Goal: Information Seeking & Learning: Compare options

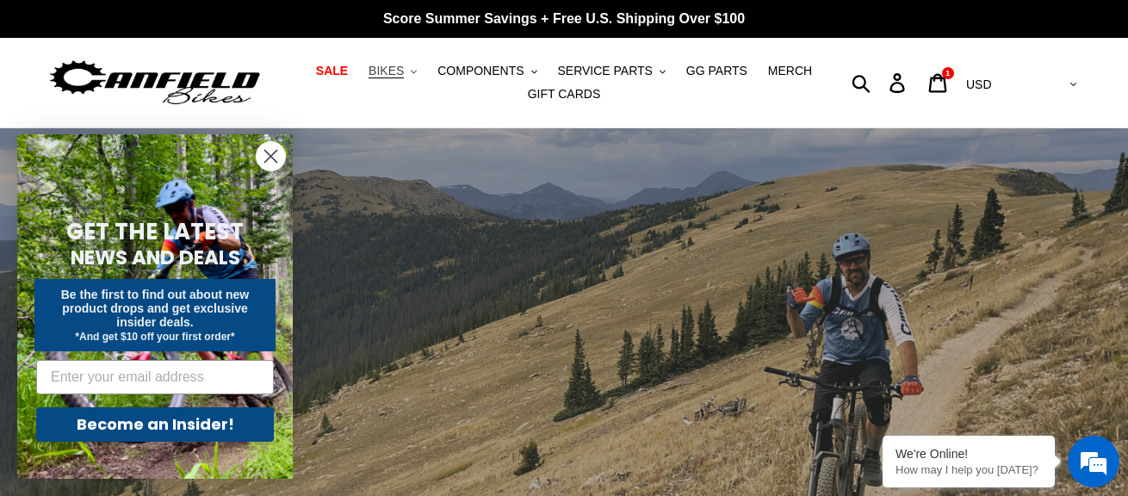
click at [419, 71] on button "BIKES .cls-1{fill:#231f20}" at bounding box center [392, 70] width 65 height 23
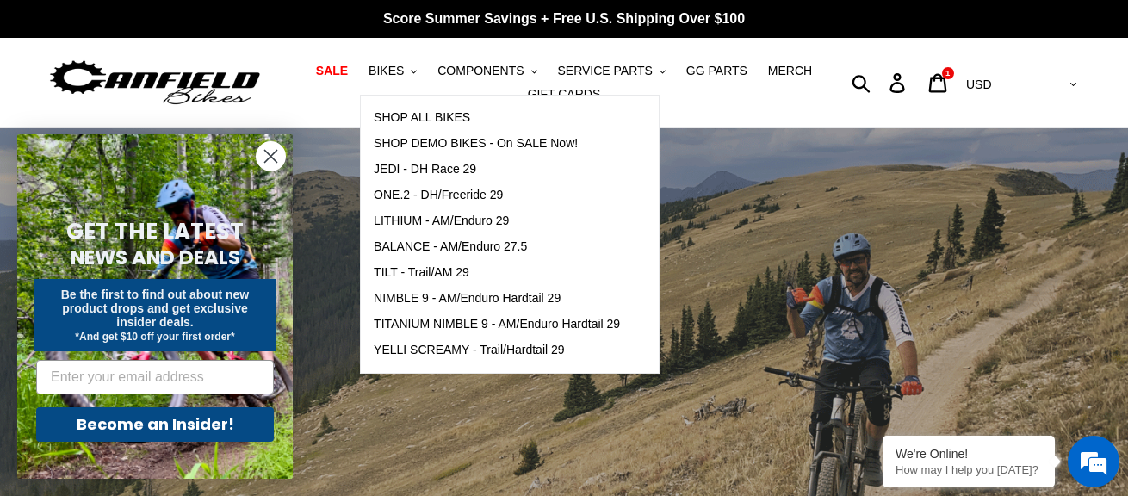
click at [270, 152] on circle "Close dialog" at bounding box center [271, 156] width 28 height 28
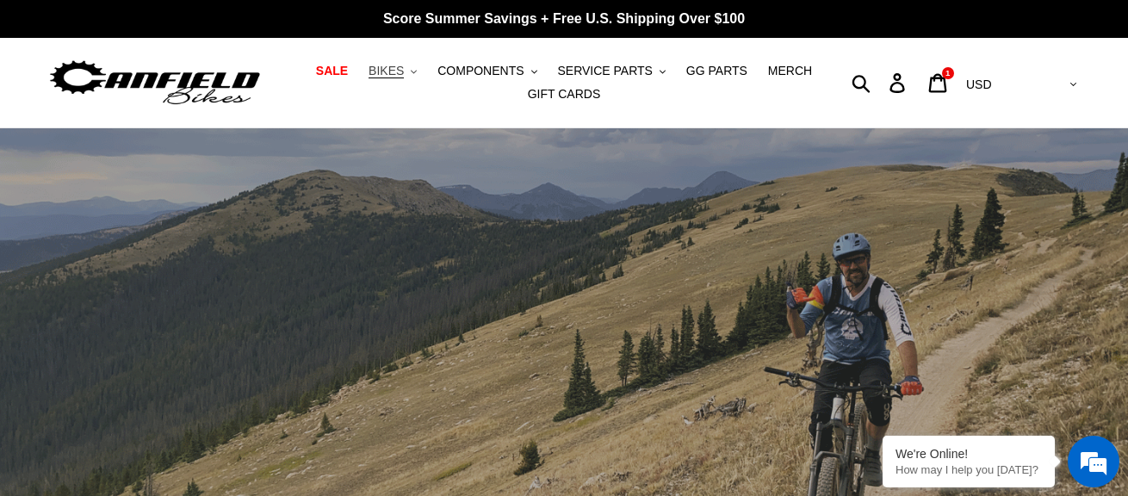
click at [404, 70] on span "BIKES" at bounding box center [386, 71] width 35 height 15
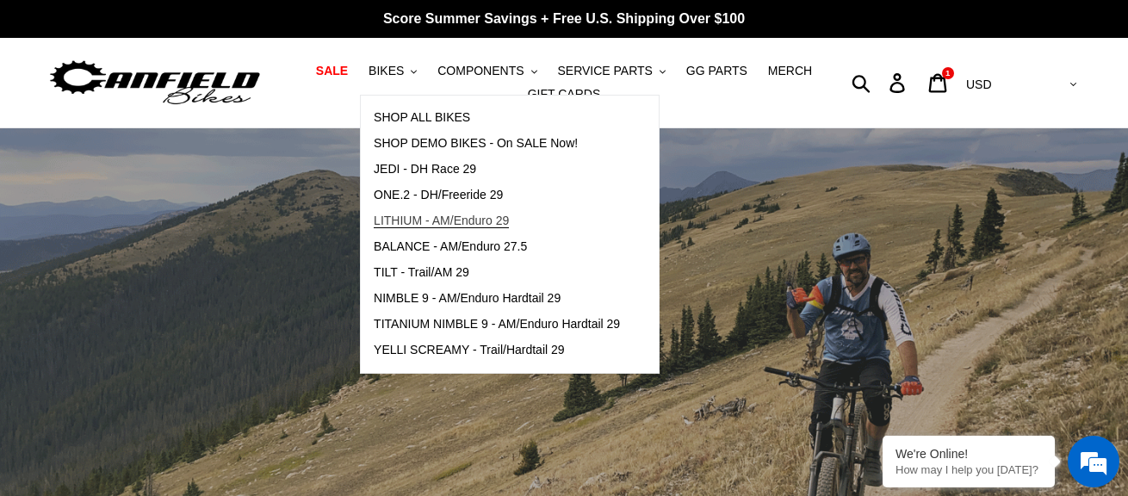
click at [424, 220] on span "LITHIUM - AM/Enduro 29" at bounding box center [441, 221] width 135 height 15
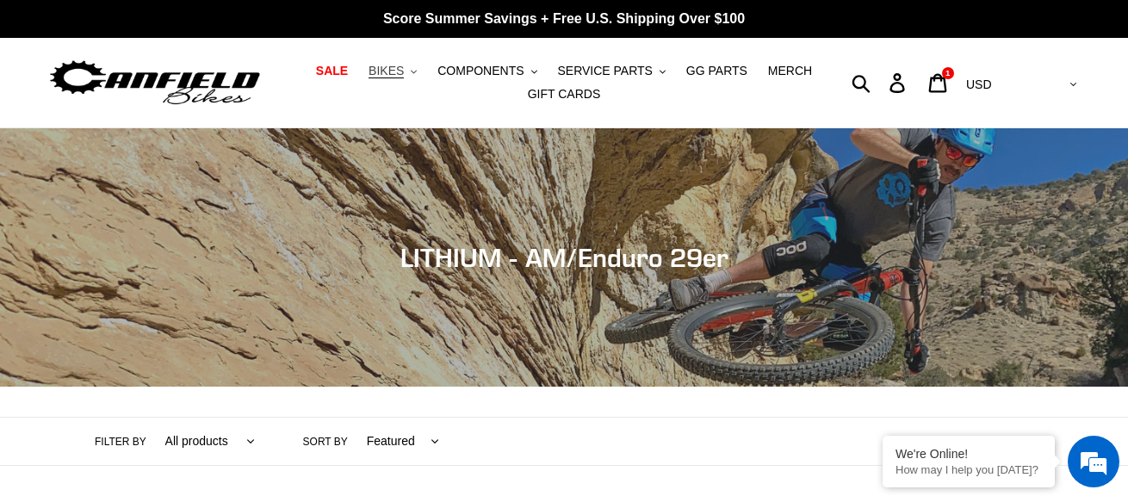
click at [404, 72] on span "BIKES" at bounding box center [386, 71] width 35 height 15
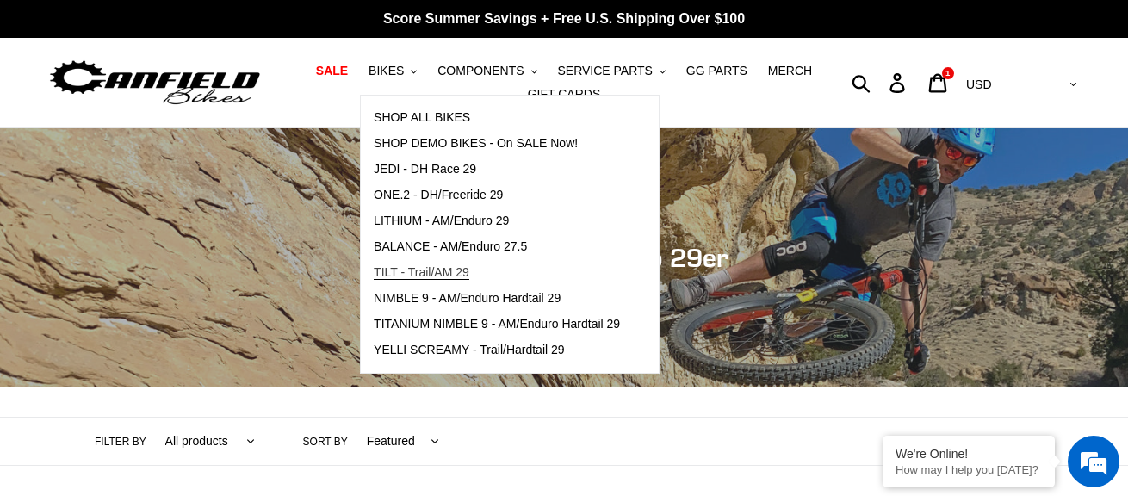
click at [431, 270] on span "TILT - Trail/AM 29" at bounding box center [422, 272] width 96 height 15
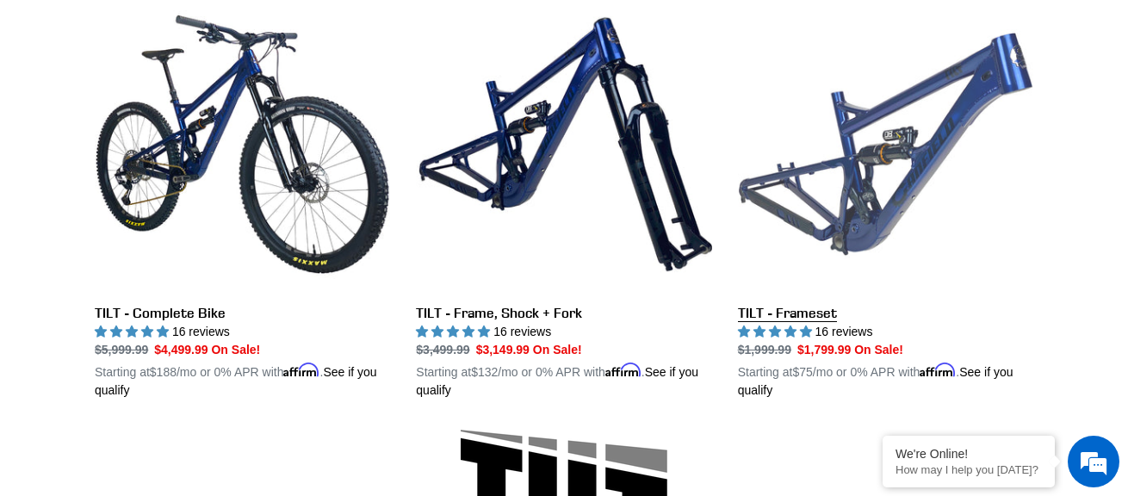
click at [774, 317] on link "TILT - Frameset" at bounding box center [885, 198] width 295 height 403
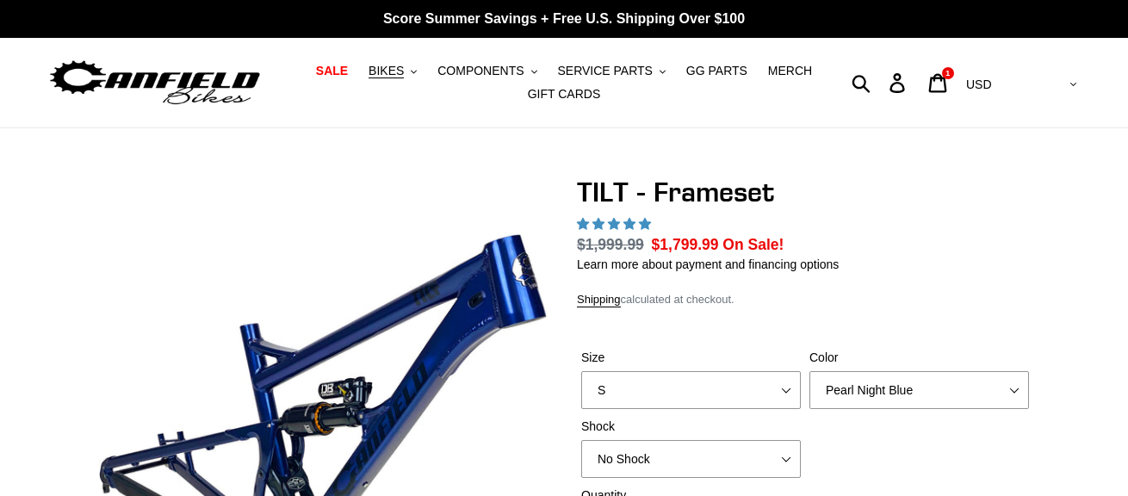
select select "highest-rating"
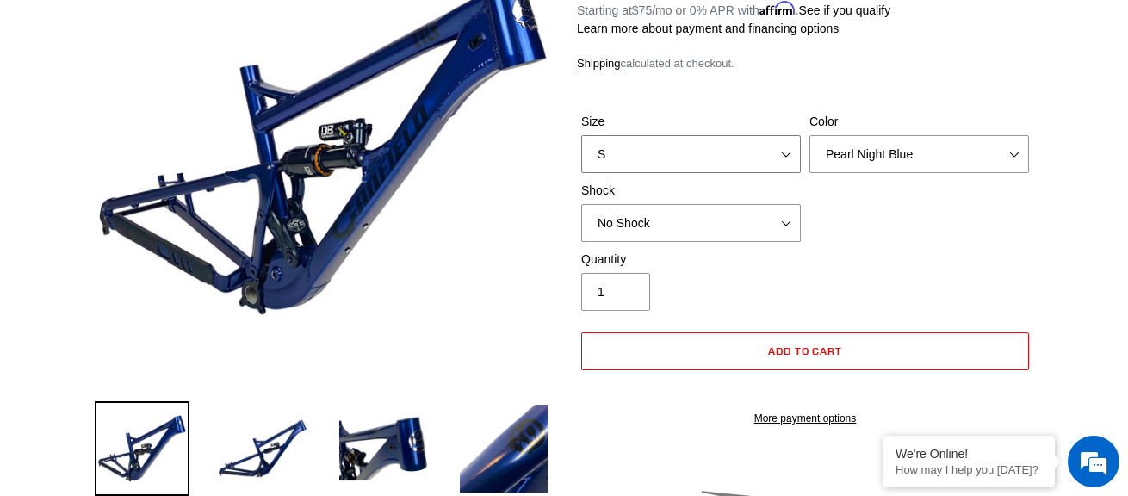
click at [702, 152] on select "S M L XL" at bounding box center [691, 154] width 220 height 38
select select "M"
click at [581, 135] on select "S M L XL" at bounding box center [691, 154] width 220 height 38
click at [725, 217] on select "No Shock Cane Creek DB Kitsuma Air RockShox Deluxe Ultimate Fox FLOAT X EXT Sto…" at bounding box center [691, 223] width 220 height 38
select select "Fox FLOAT X"
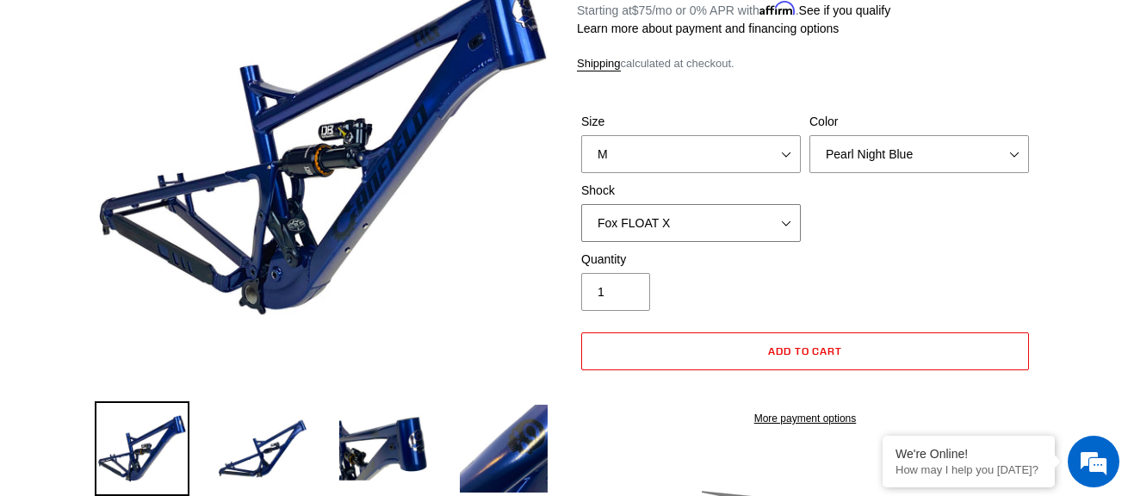
click at [581, 204] on select "No Shock Cane Creek DB Kitsuma Air RockShox Deluxe Ultimate Fox FLOAT X EXT Sto…" at bounding box center [691, 223] width 220 height 38
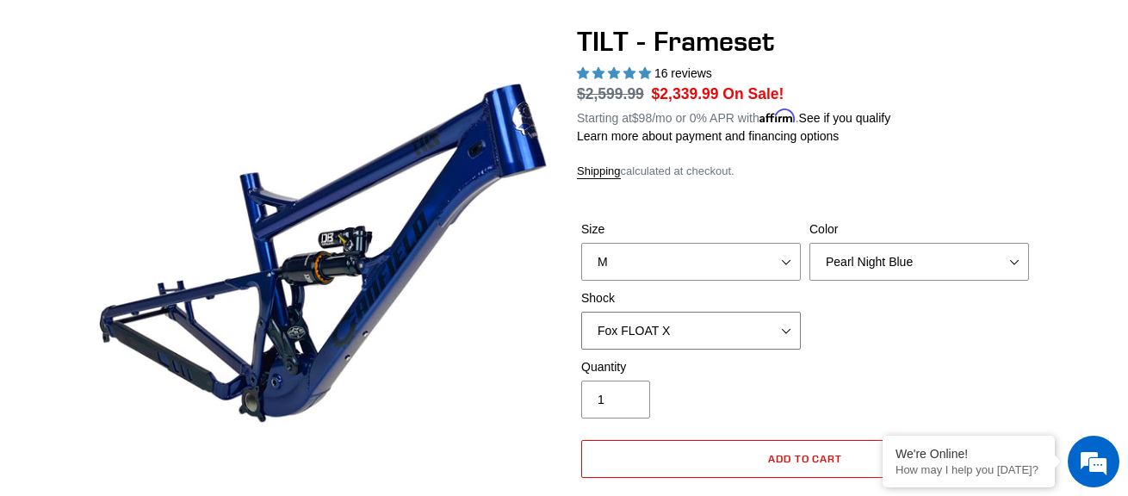
scroll to position [172, 0]
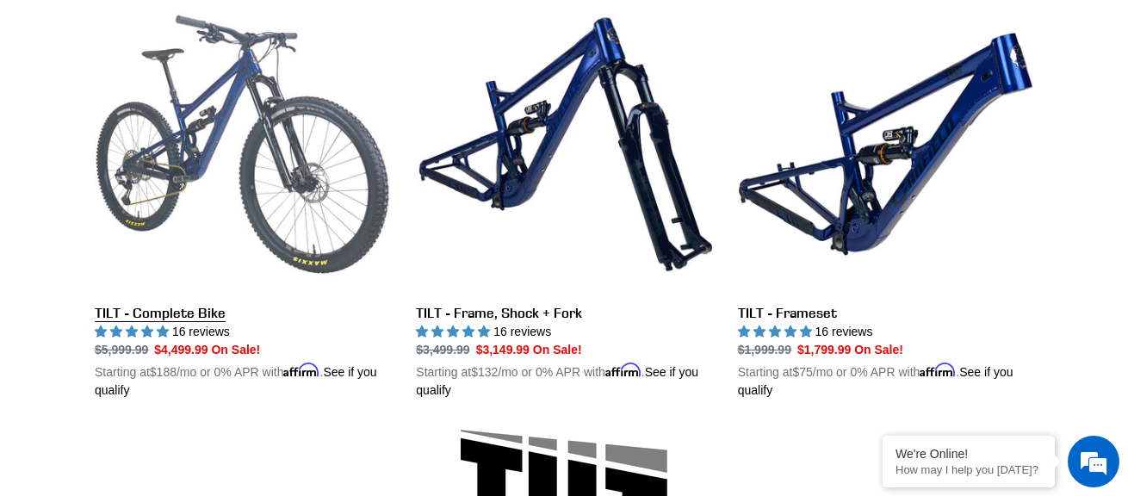
click at [164, 313] on link "TILT - Complete Bike" at bounding box center [242, 198] width 295 height 403
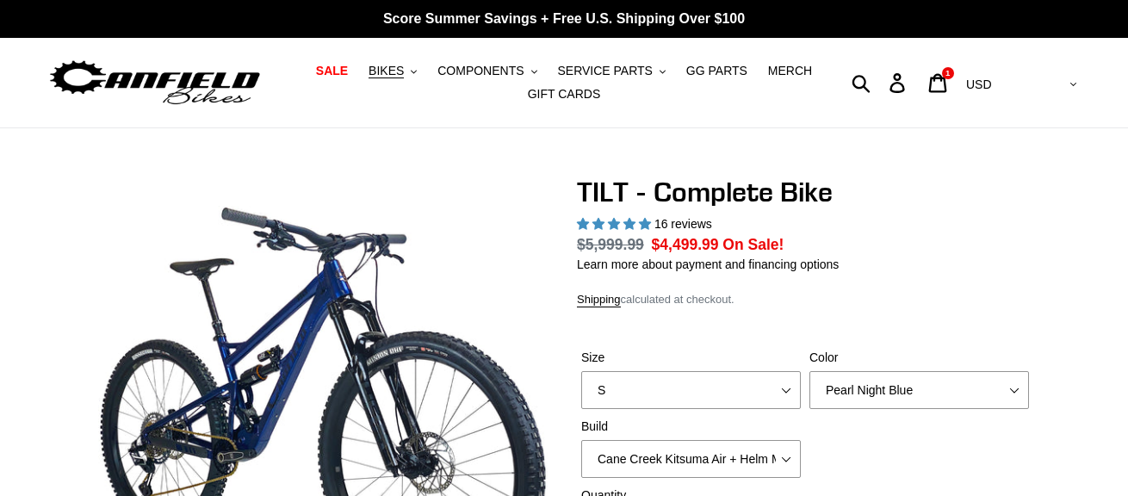
select select "highest-rating"
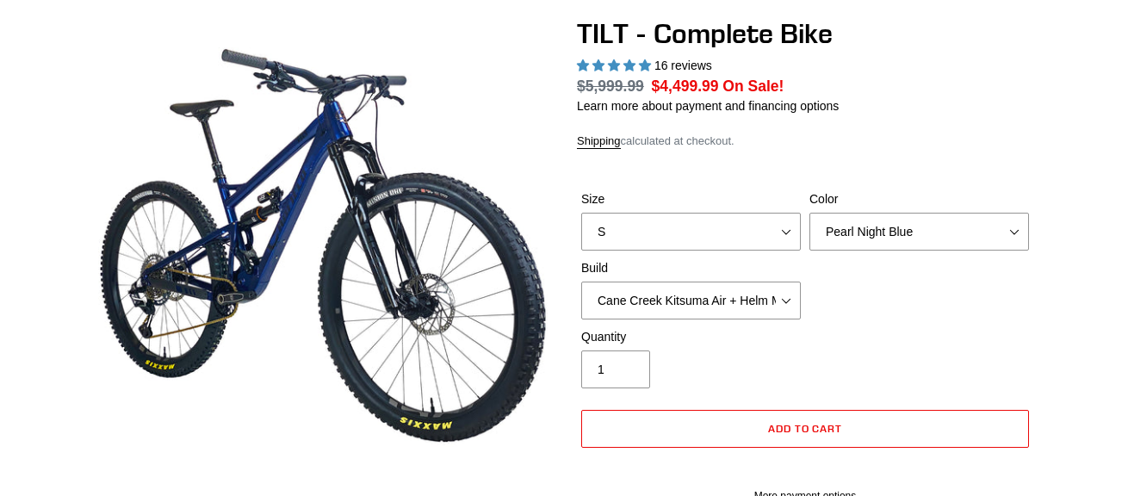
scroll to position [172, 0]
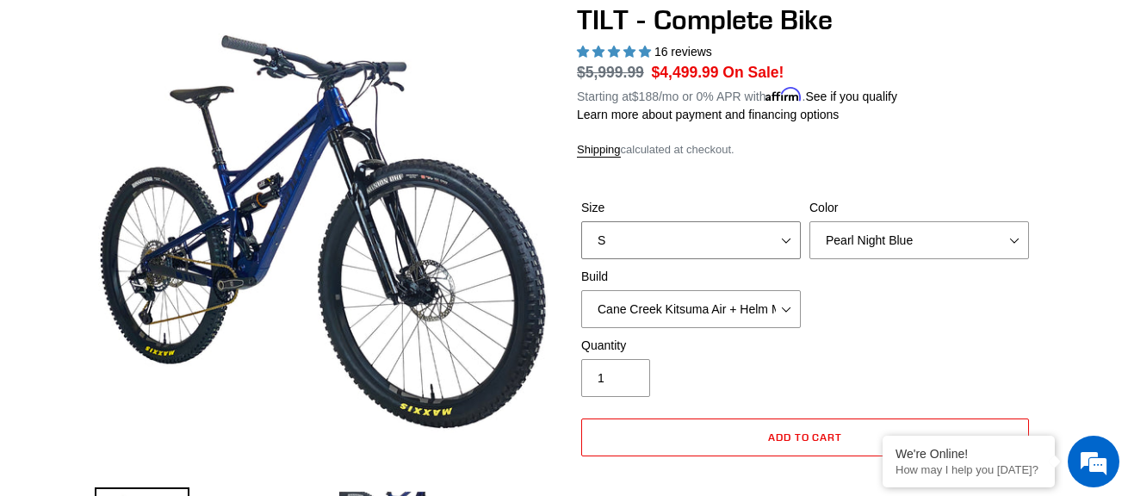
click at [639, 232] on select "S M L" at bounding box center [691, 240] width 220 height 38
select select "M"
click at [581, 221] on select "S M L" at bounding box center [691, 240] width 220 height 38
click at [915, 243] on select "Pearl Night Blue Stealth Silver Raw" at bounding box center [920, 240] width 220 height 38
select select "Stealth Silver"
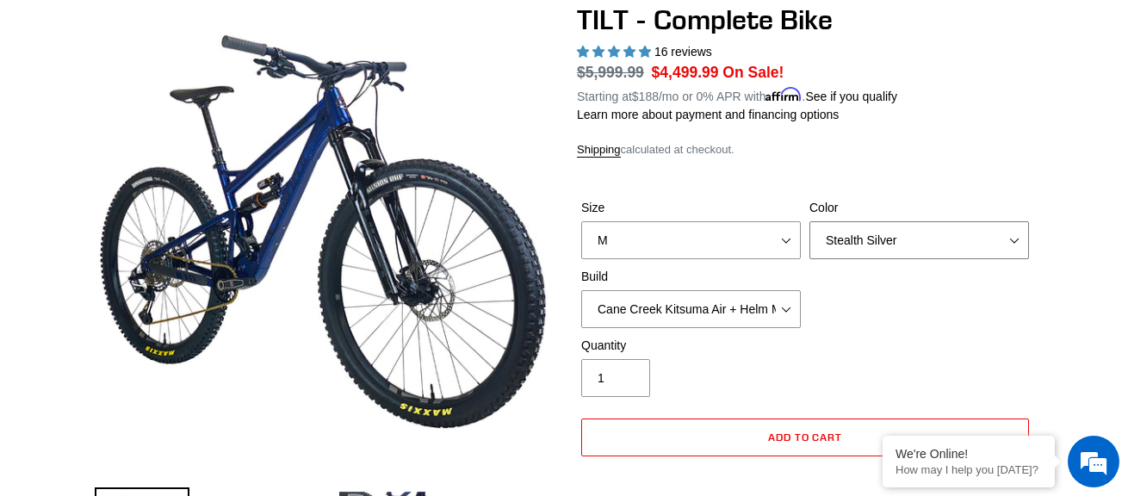
click at [810, 221] on select "Pearl Night Blue Stealth Silver Raw" at bounding box center [920, 240] width 220 height 38
click at [749, 315] on select "Cane Creek Kitsuma Air + Helm MKII 140 + SRAM GX Cane Creek Kitsuma Air + Helm …" at bounding box center [691, 309] width 220 height 38
select select "Fox Float X + 36 SL Factory Grip X 140 + SRAM GX"
click at [581, 290] on select "Cane Creek Kitsuma Air + Helm MKII 140 + SRAM GX Cane Creek Kitsuma Air + Helm …" at bounding box center [691, 309] width 220 height 38
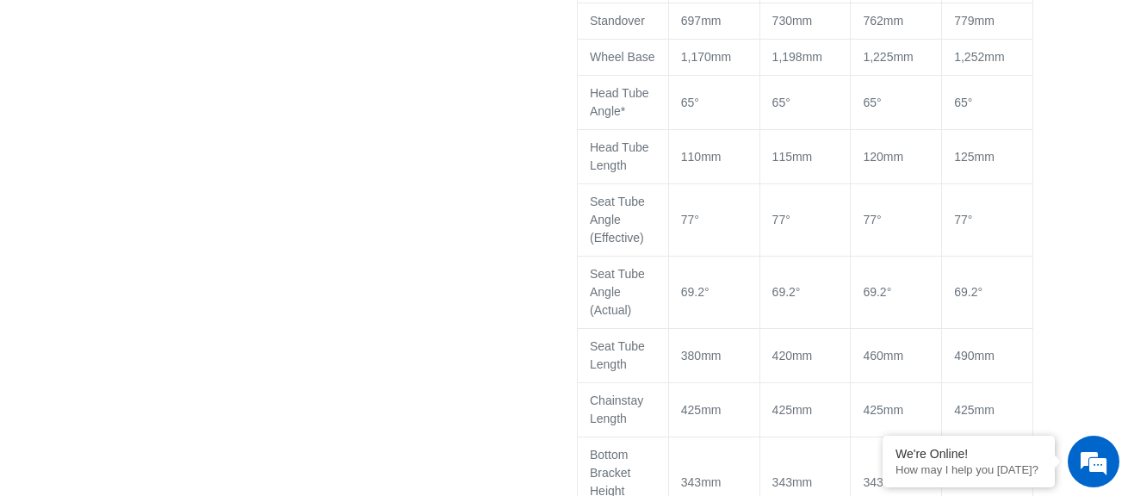
scroll to position [1895, 0]
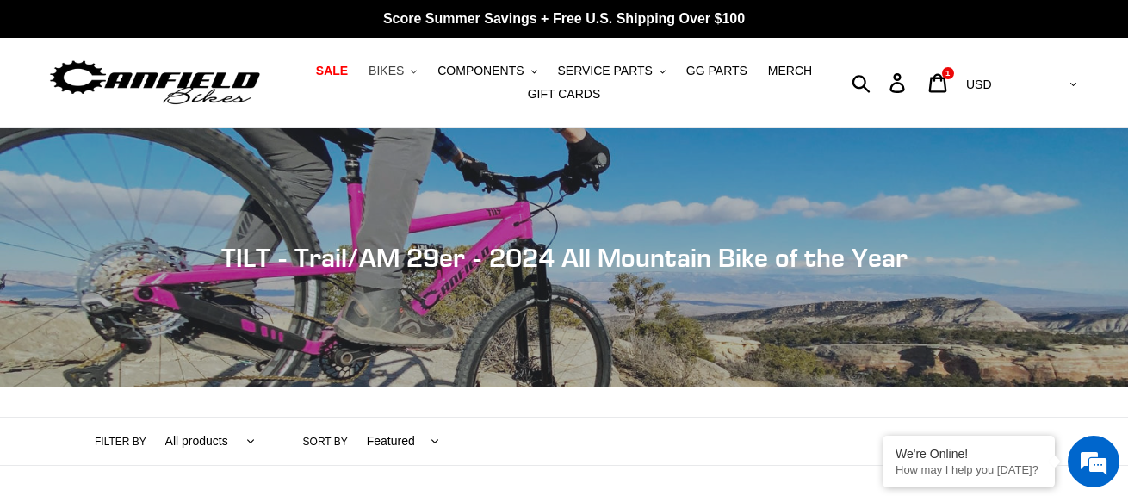
click at [404, 74] on span "BIKES" at bounding box center [386, 71] width 35 height 15
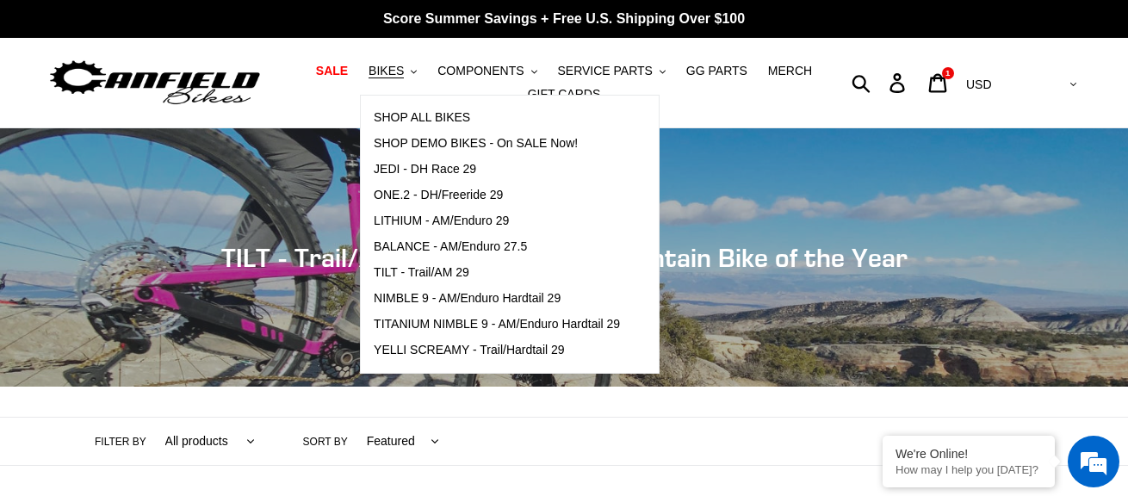
click at [432, 387] on div "Collection: TILT - Trail/AM 29er - 2024 All Mountain Bike of the Year" at bounding box center [564, 387] width 1128 height 0
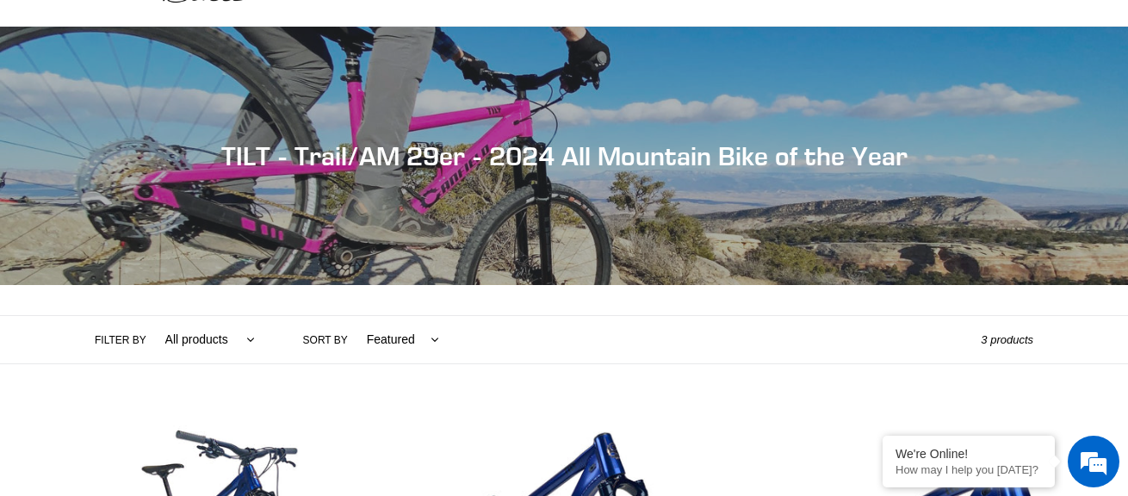
scroll to position [86, 0]
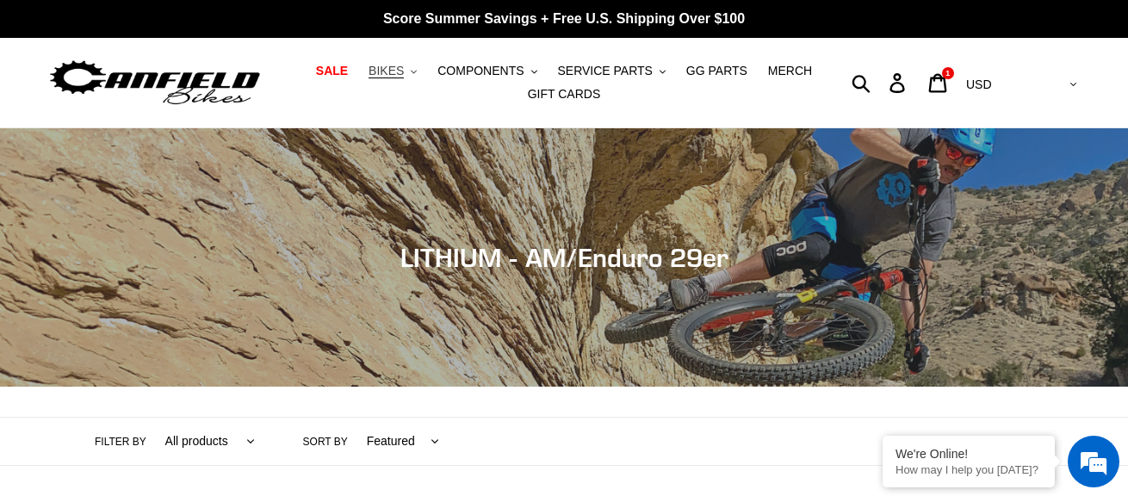
click at [404, 65] on span "BIKES" at bounding box center [386, 71] width 35 height 15
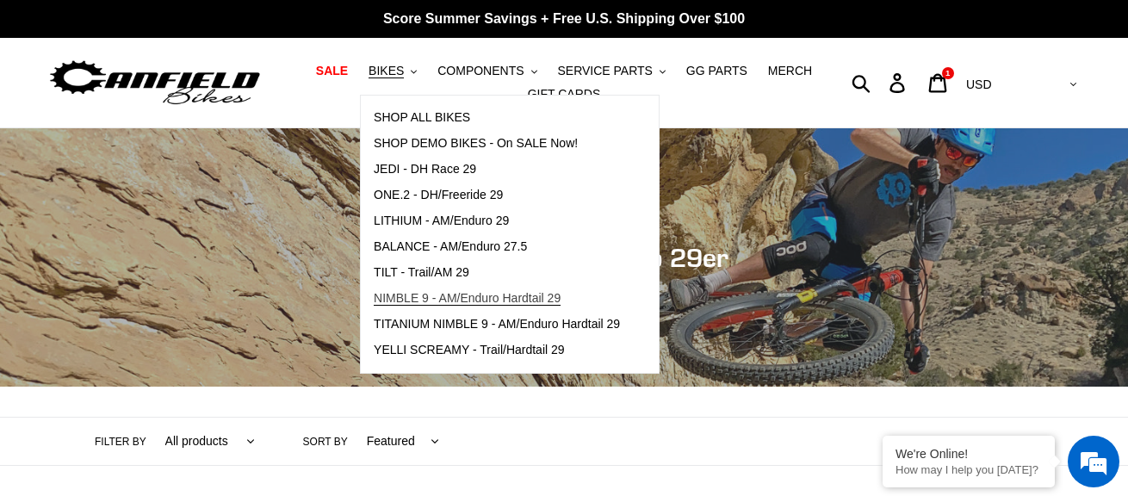
click at [442, 293] on span "NIMBLE 9 - AM/Enduro Hardtail 29" at bounding box center [467, 298] width 187 height 15
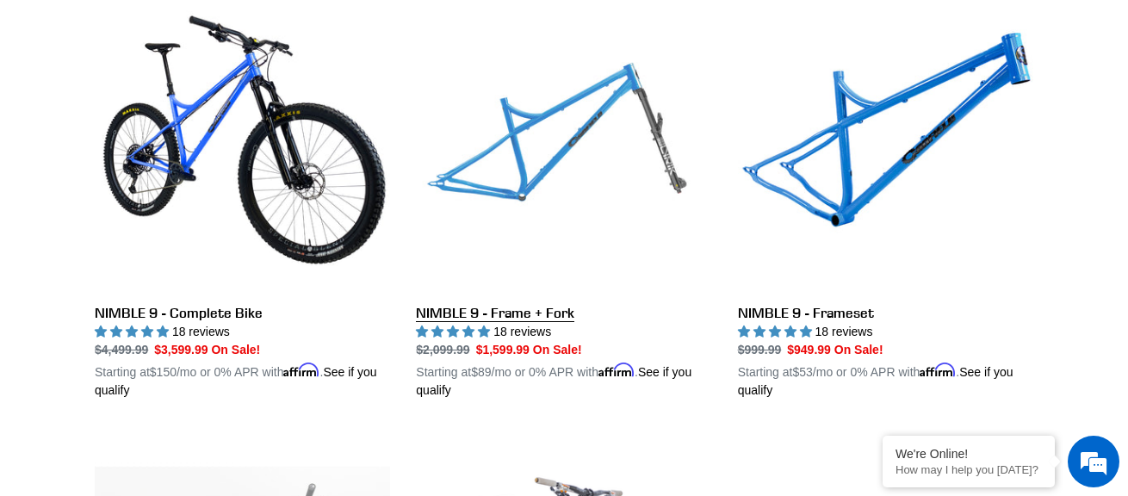
click at [448, 311] on link "NIMBLE 9 - Frame + Fork" at bounding box center [563, 198] width 295 height 403
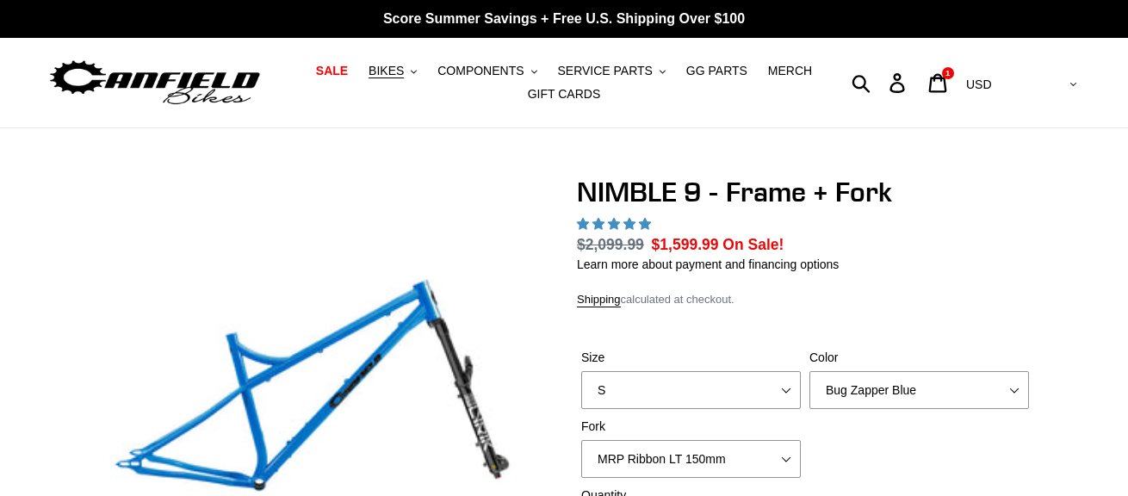
select select "highest-rating"
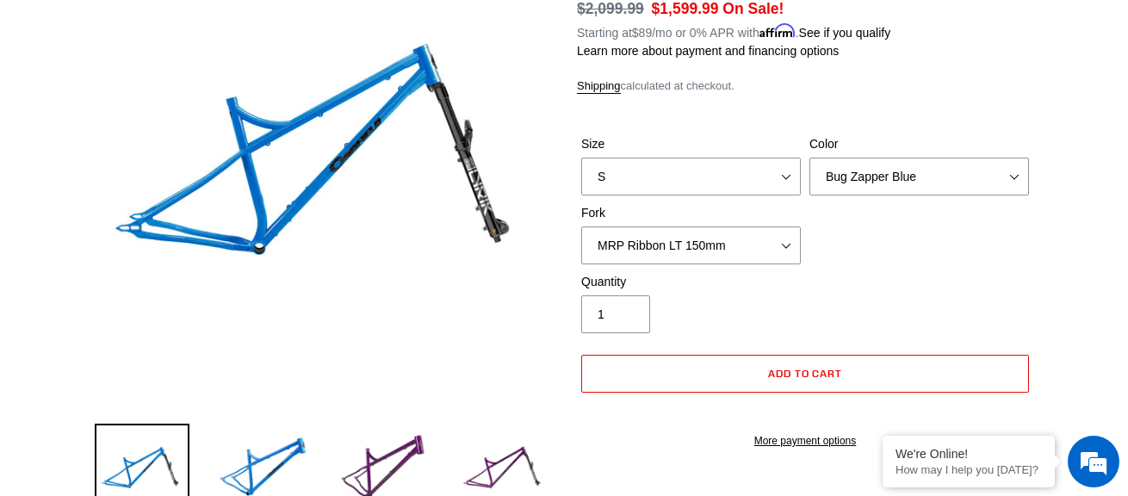
scroll to position [258, 0]
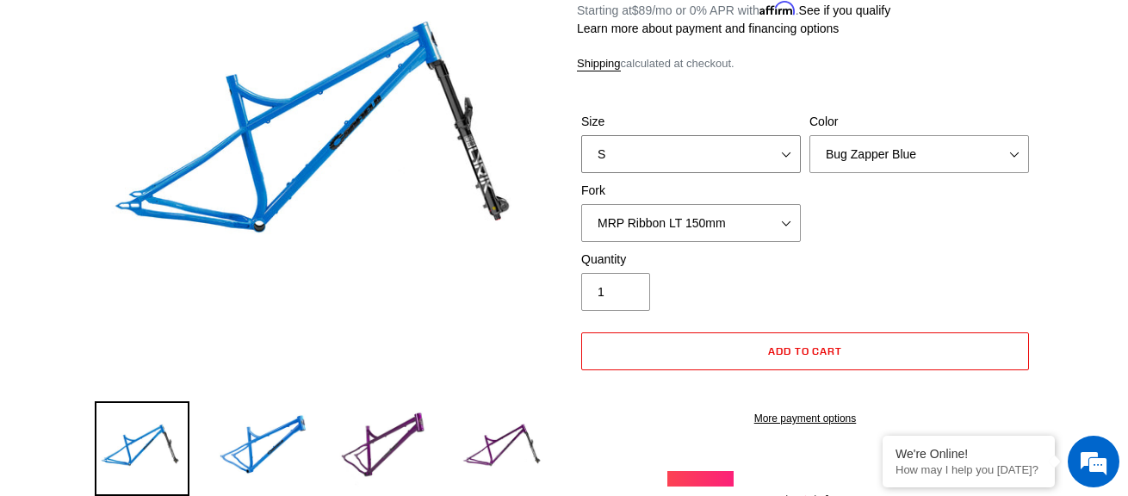
click at [717, 144] on select "S M L XL" at bounding box center [691, 154] width 220 height 38
select select "M"
click at [581, 135] on select "S M L XL" at bounding box center [691, 154] width 220 height 38
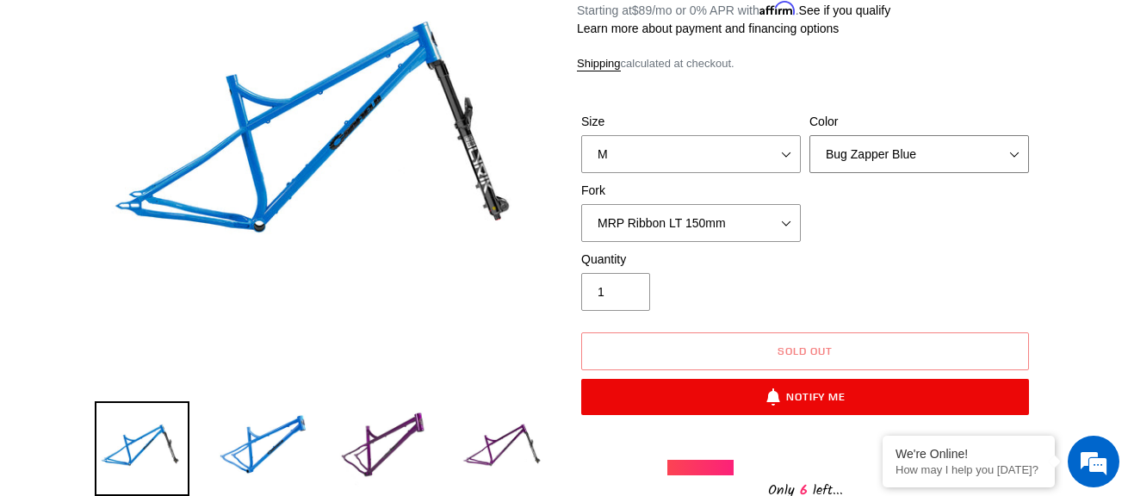
click at [903, 145] on select "Bug Zapper Blue Purple Haze - Sold Out Galaxy Black" at bounding box center [920, 154] width 220 height 38
select select "Galaxy Black"
click at [810, 135] on select "Bug Zapper Blue Purple Haze - Sold Out Galaxy Black" at bounding box center [920, 154] width 220 height 38
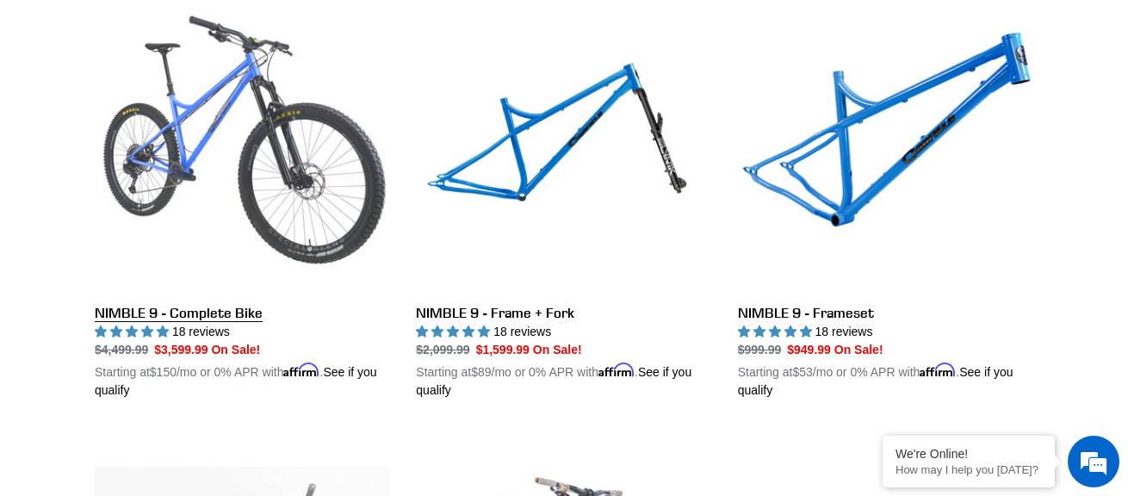
click at [140, 320] on link "NIMBLE 9 - Complete Bike" at bounding box center [242, 198] width 295 height 403
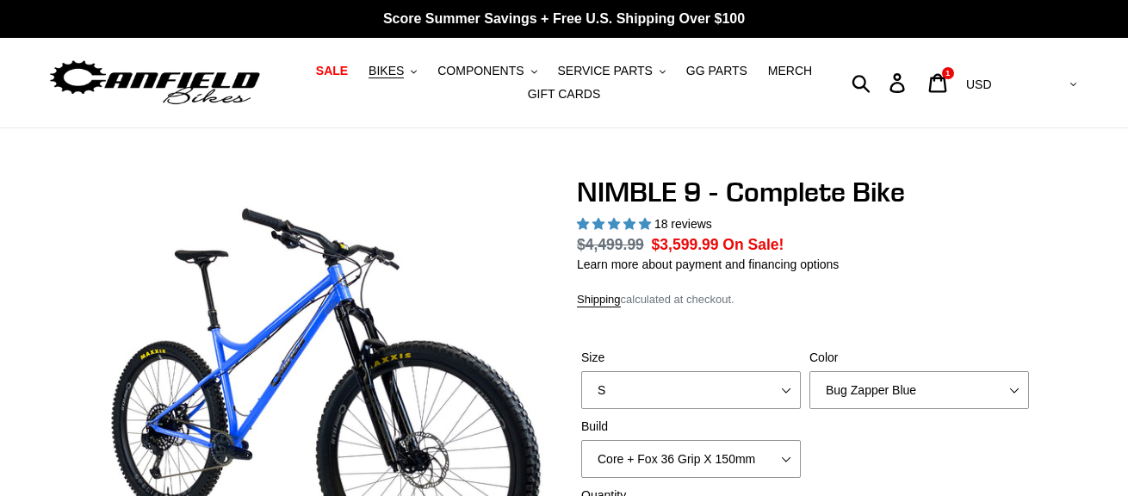
select select "highest-rating"
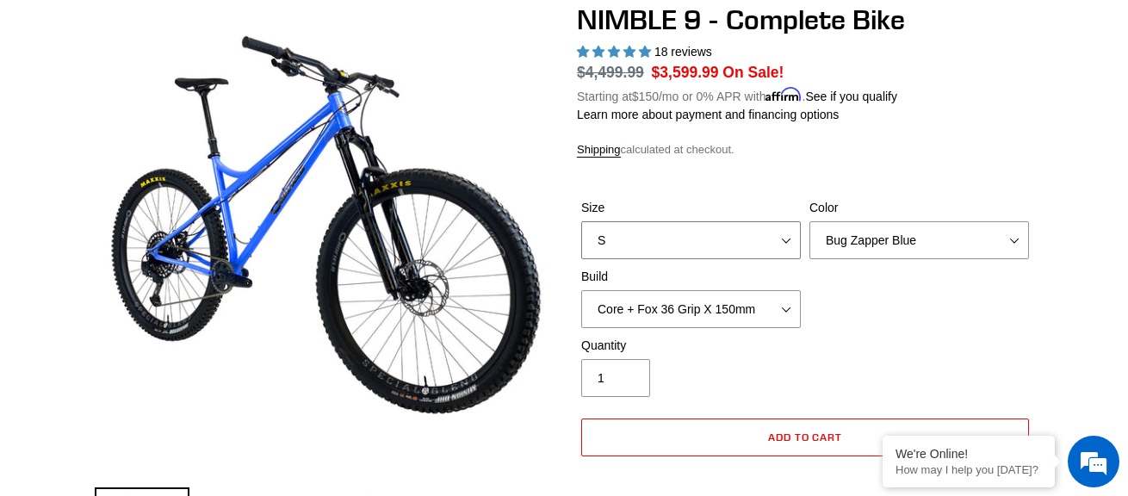
click at [729, 238] on select "S M L XL" at bounding box center [691, 240] width 220 height 38
select select "M"
click at [581, 221] on select "S M L XL" at bounding box center [691, 240] width 220 height 38
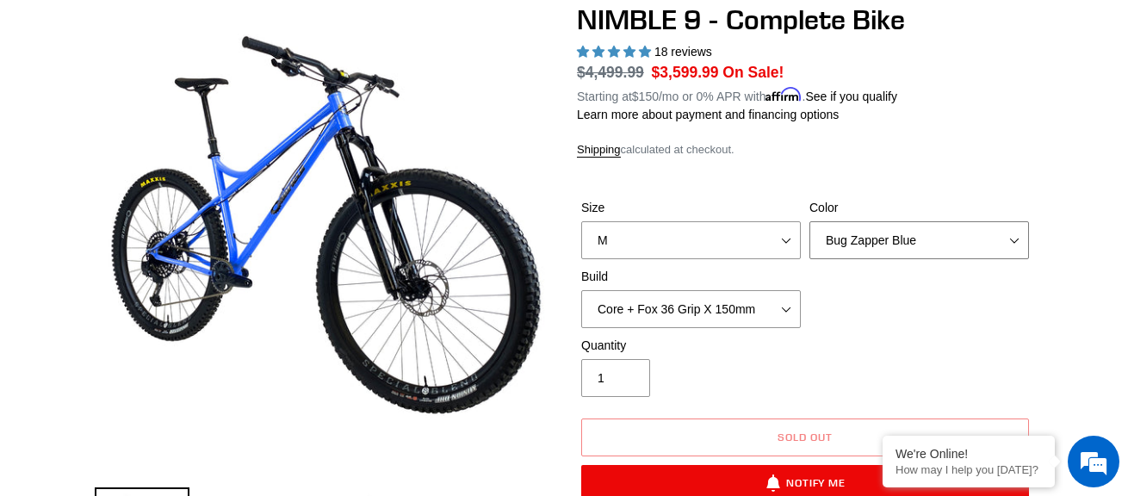
click at [936, 221] on select "Bug Zapper Blue Purple Haze - Sold Out Galaxy Black" at bounding box center [920, 240] width 220 height 38
select select "Galaxy Black"
click at [810, 221] on select "Bug Zapper Blue Purple Haze - Sold Out Galaxy Black" at bounding box center [920, 240] width 220 height 38
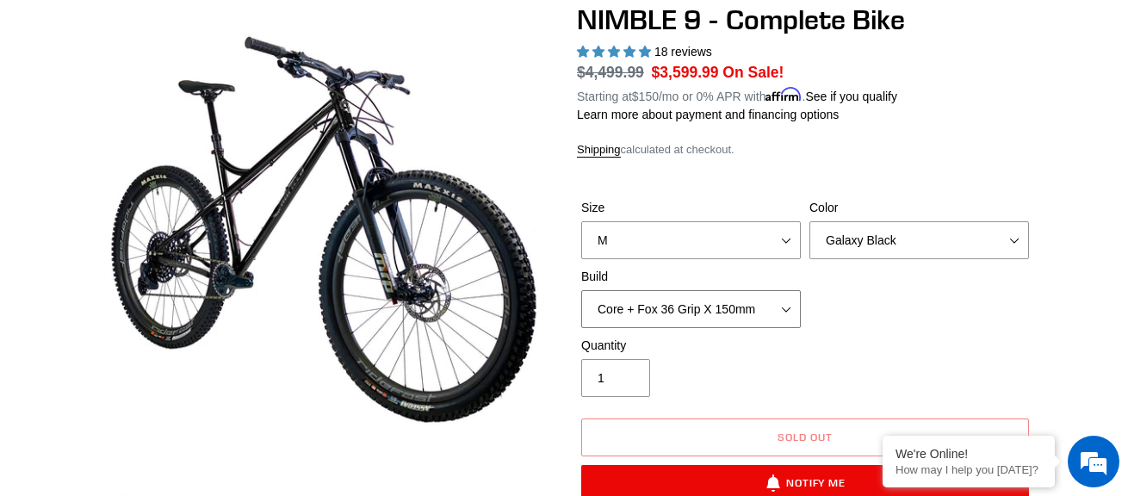
click at [696, 310] on select "Core + Fox 36 Grip X 150mm Pro + Fox 36 Grip X 150mm Core + RockShox Lyrik Ulti…" at bounding box center [691, 309] width 220 height 38
select select "Pro + Fox 36 Grip X 150mm"
click at [581, 290] on select "Core + Fox 36 Grip X 150mm Pro + Fox 36 Grip X 150mm Core + RockShox Lyrik Ulti…" at bounding box center [691, 309] width 220 height 38
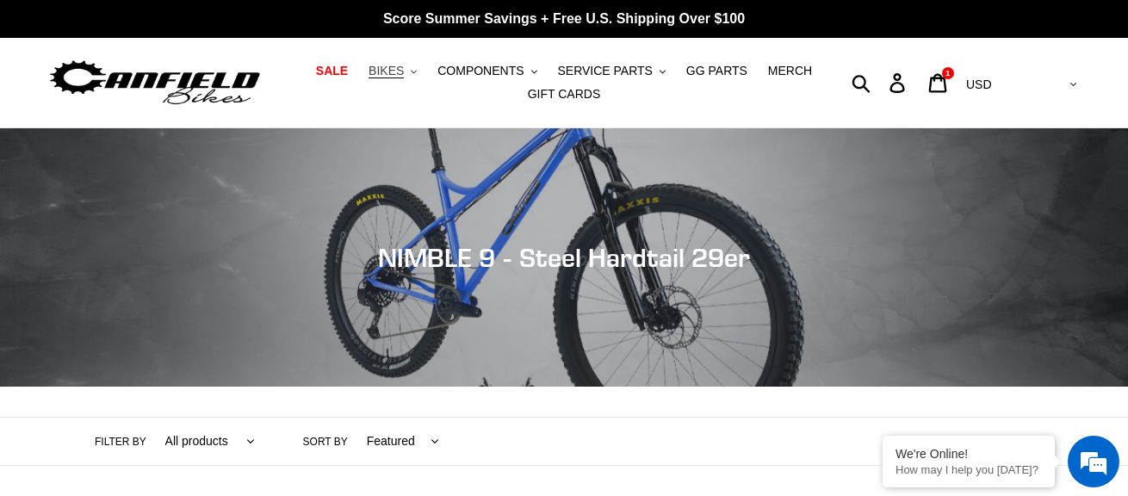
click at [404, 69] on span "BIKES" at bounding box center [386, 71] width 35 height 15
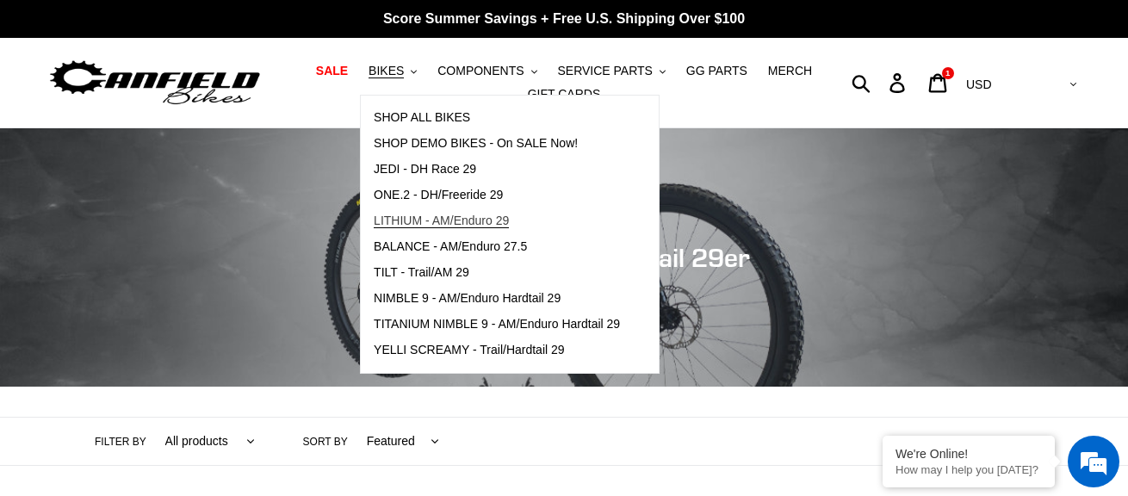
click at [439, 221] on span "LITHIUM - AM/Enduro 29" at bounding box center [441, 221] width 135 height 15
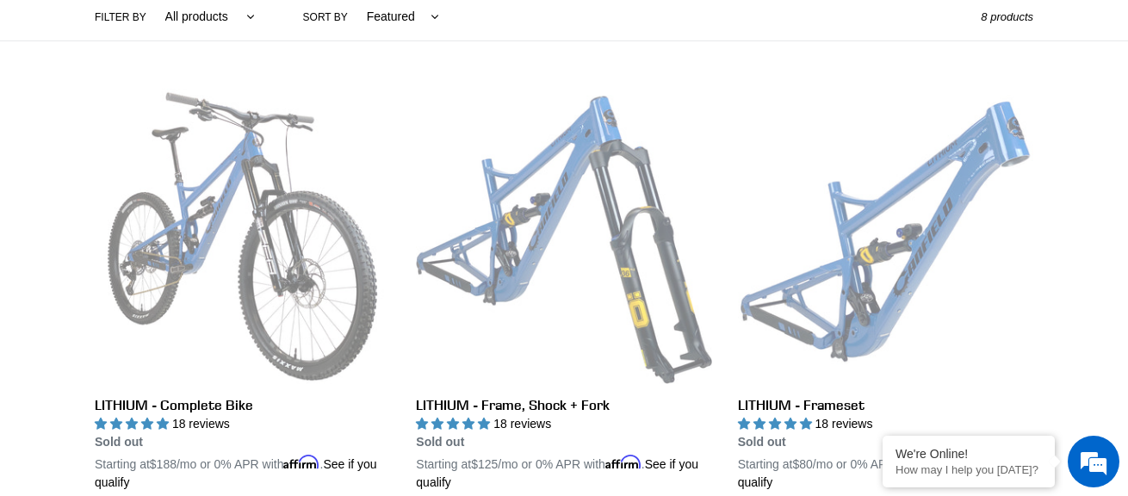
scroll to position [517, 0]
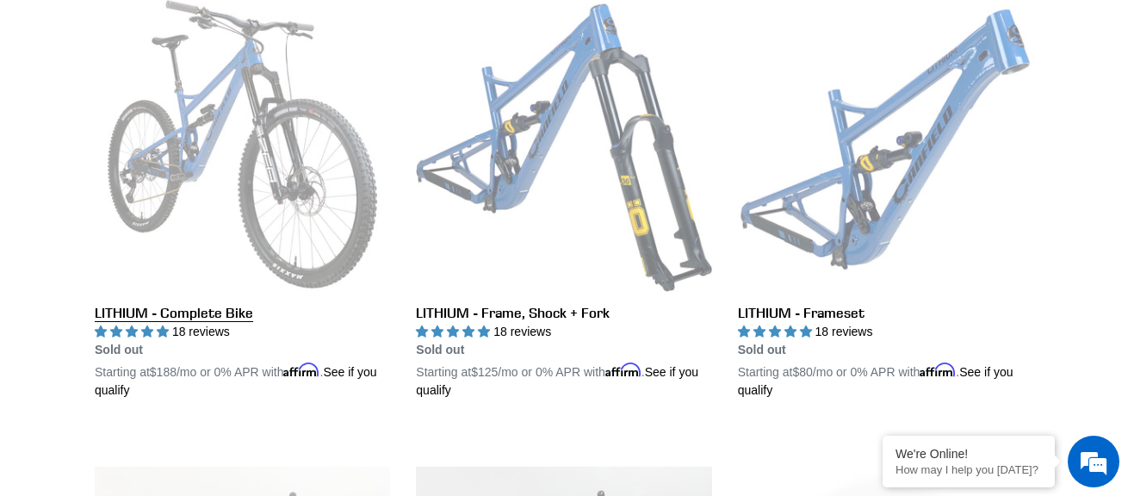
click at [167, 318] on link "LITHIUM - Complete Bike" at bounding box center [242, 198] width 295 height 403
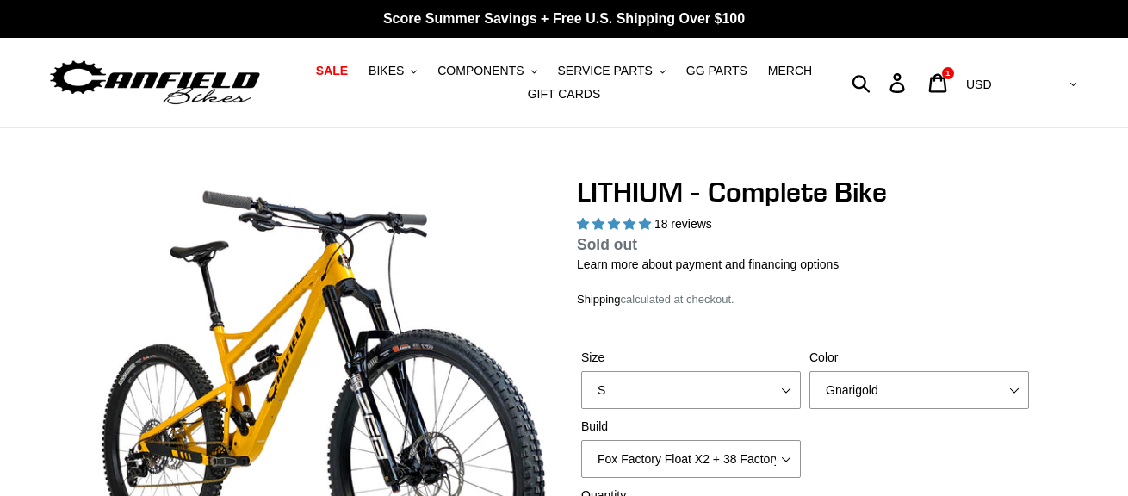
select select "highest-rating"
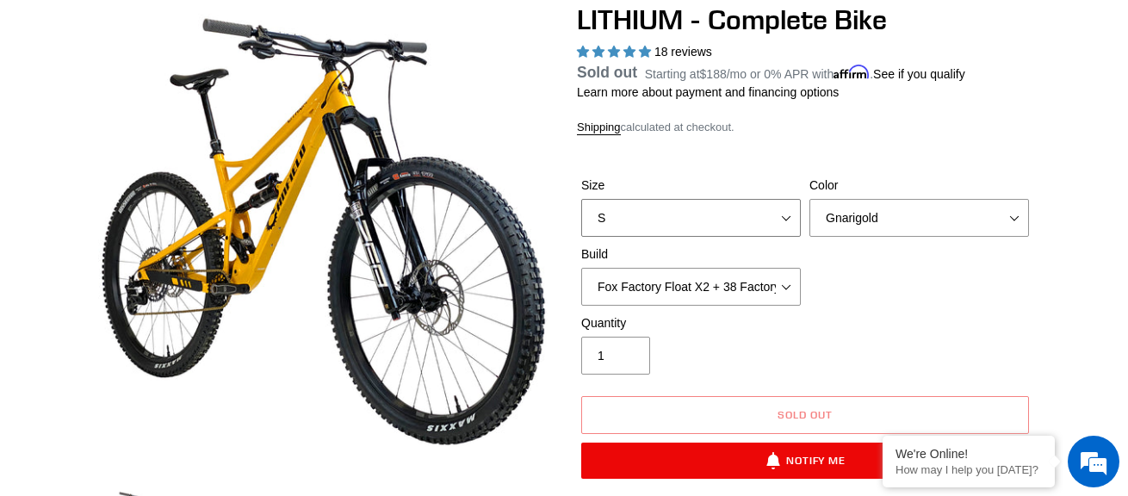
click at [726, 212] on select "S M L XL" at bounding box center [691, 218] width 220 height 38
select select "M"
click at [581, 220] on select "S M L XL" at bounding box center [691, 218] width 220 height 38
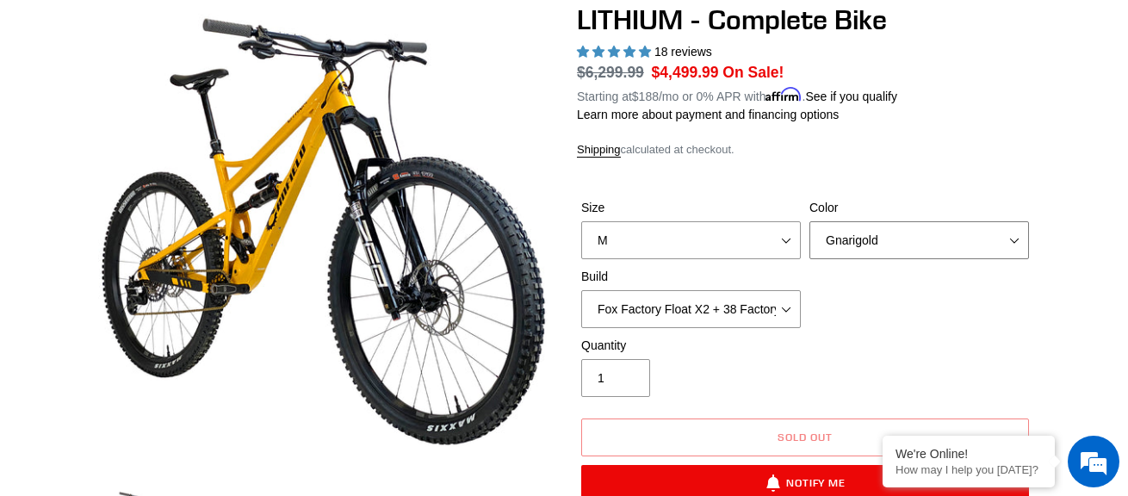
click at [912, 239] on select "Gnarigold Blue Velvet Stealth Black" at bounding box center [920, 240] width 220 height 38
select select "Stealth Black"
click at [810, 221] on select "Gnarigold Blue Velvet Stealth Black" at bounding box center [920, 240] width 220 height 38
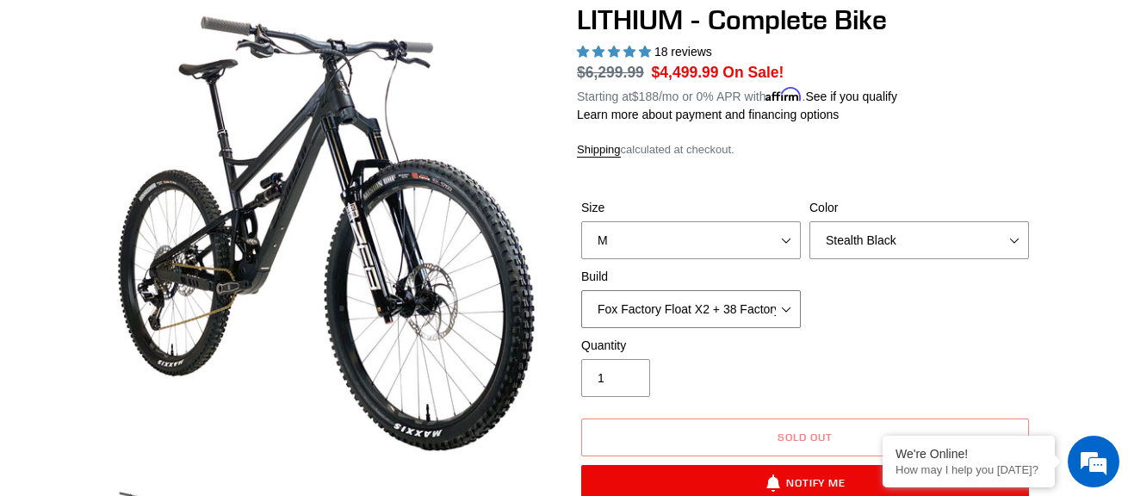
click at [726, 299] on select "Fox Factory Float X2 + 38 Factory Grip 2 170 + SRAM GX Fox Factory Float X2 + 3…" at bounding box center [691, 309] width 220 height 38
click at [581, 290] on select "Fox Factory Float X2 + 38 Factory Grip 2 170 + SRAM GX Fox Factory Float X2 + 3…" at bounding box center [691, 309] width 220 height 38
